Goal: Information Seeking & Learning: Learn about a topic

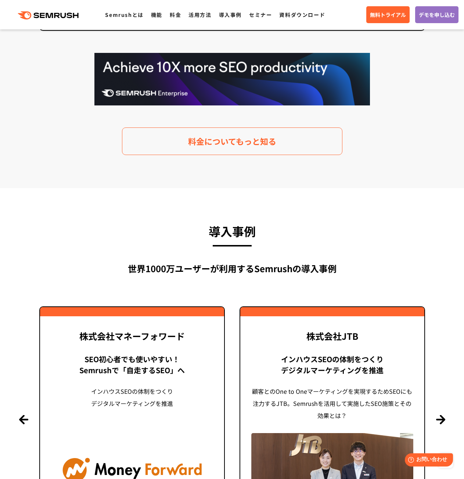
scroll to position [1799, 0]
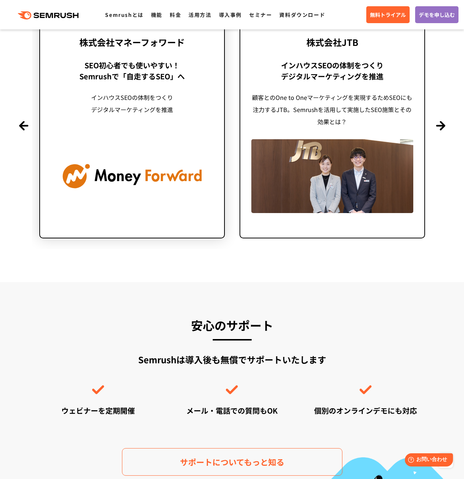
drag, startPoint x: 200, startPoint y: 151, endPoint x: 203, endPoint y: 142, distance: 9.5
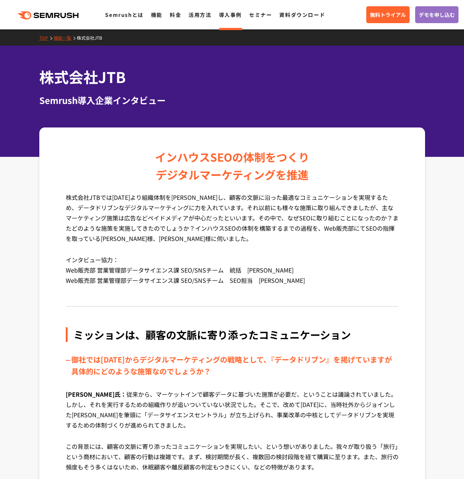
scroll to position [147, 0]
